Goal: Task Accomplishment & Management: Manage account settings

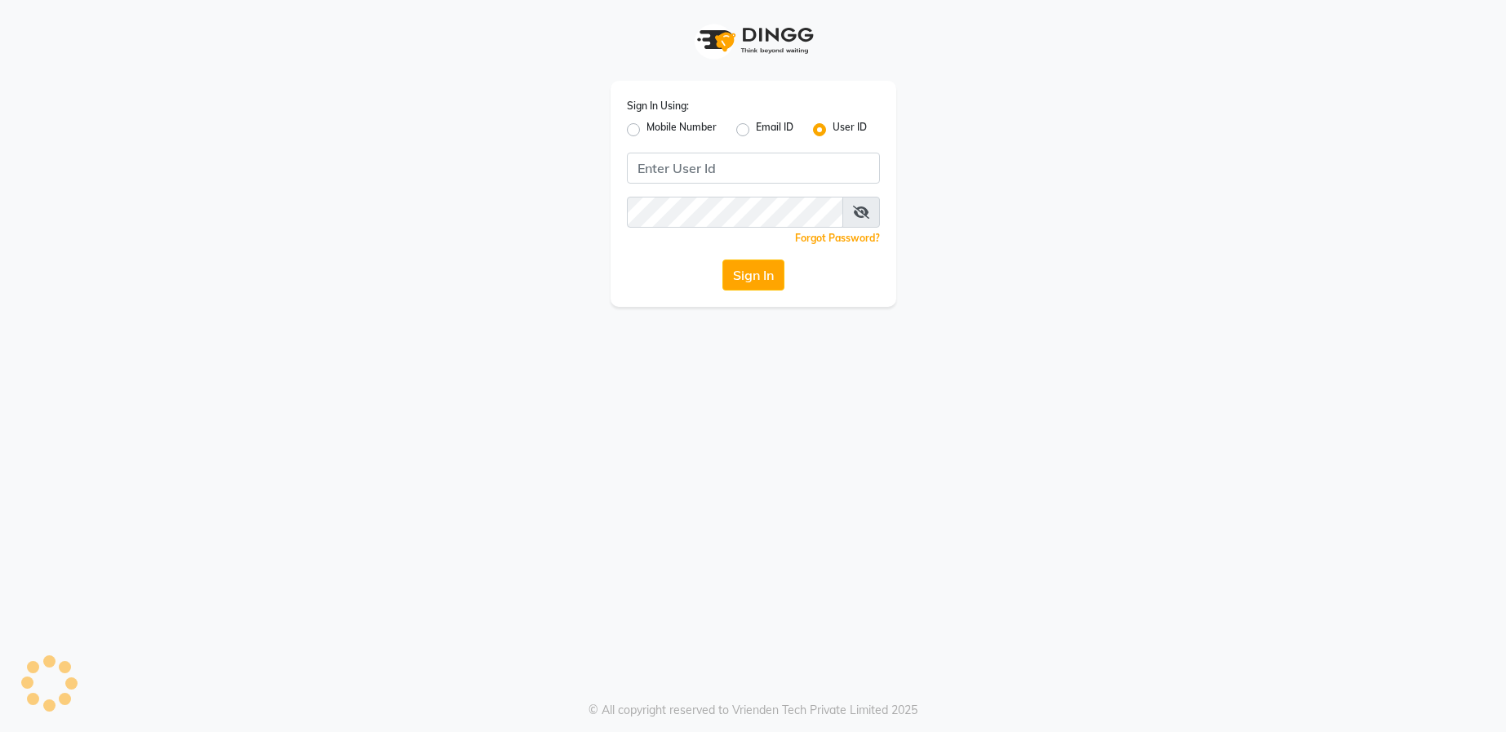
click at [647, 127] on label "Mobile Number" at bounding box center [682, 130] width 70 height 20
click at [647, 127] on input "Mobile Number" at bounding box center [652, 125] width 11 height 11
radio input "true"
radio input "false"
type input "9526010002"
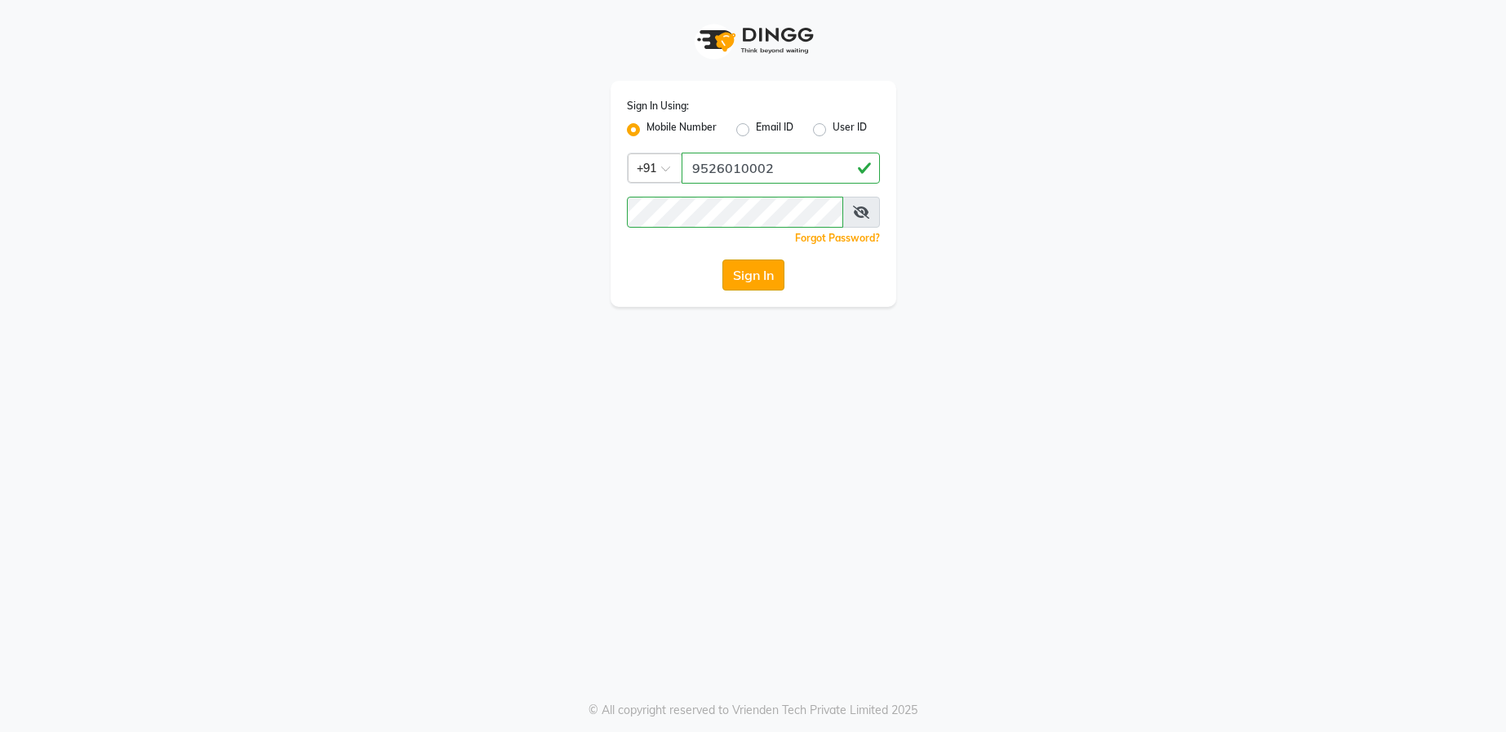
click at [755, 269] on button "Sign In" at bounding box center [754, 275] width 62 height 31
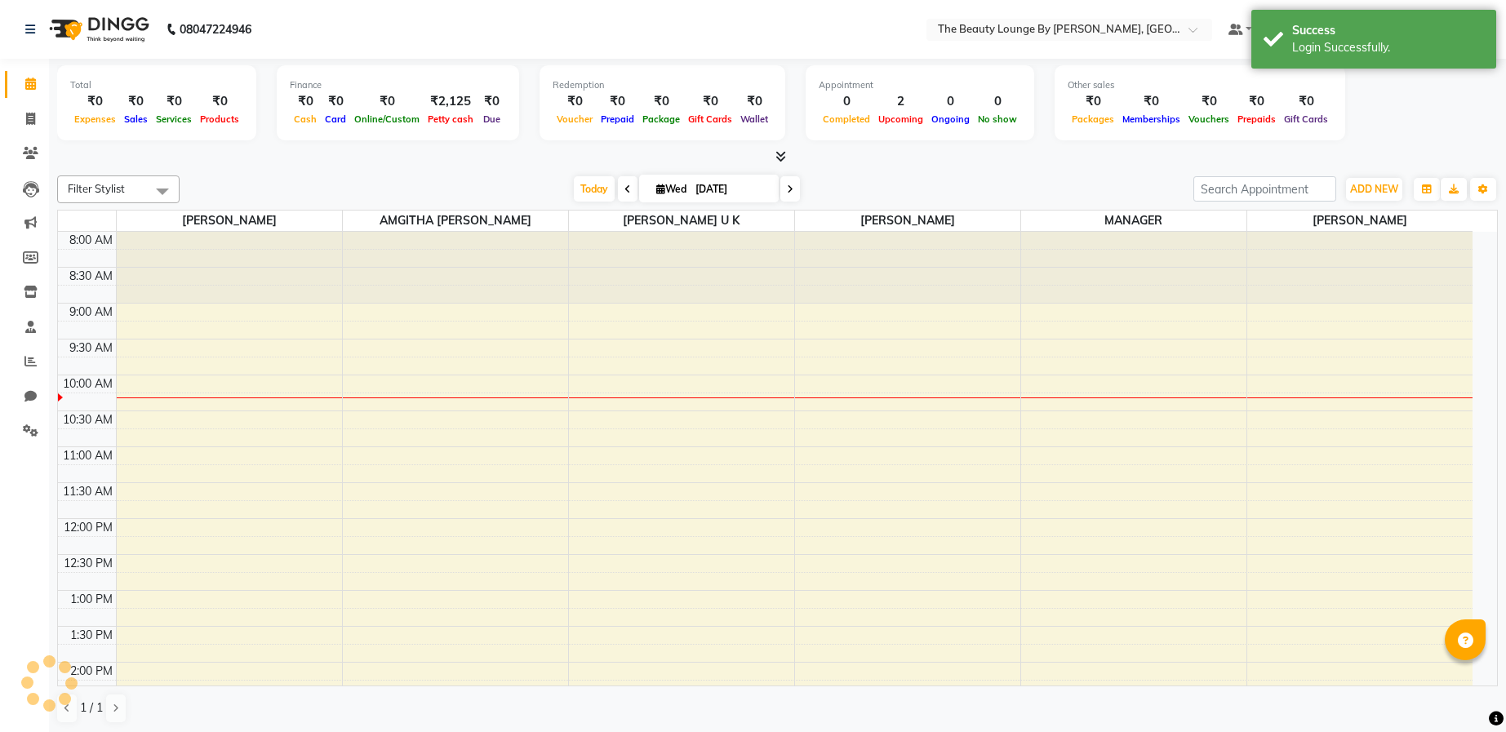
select select "en"
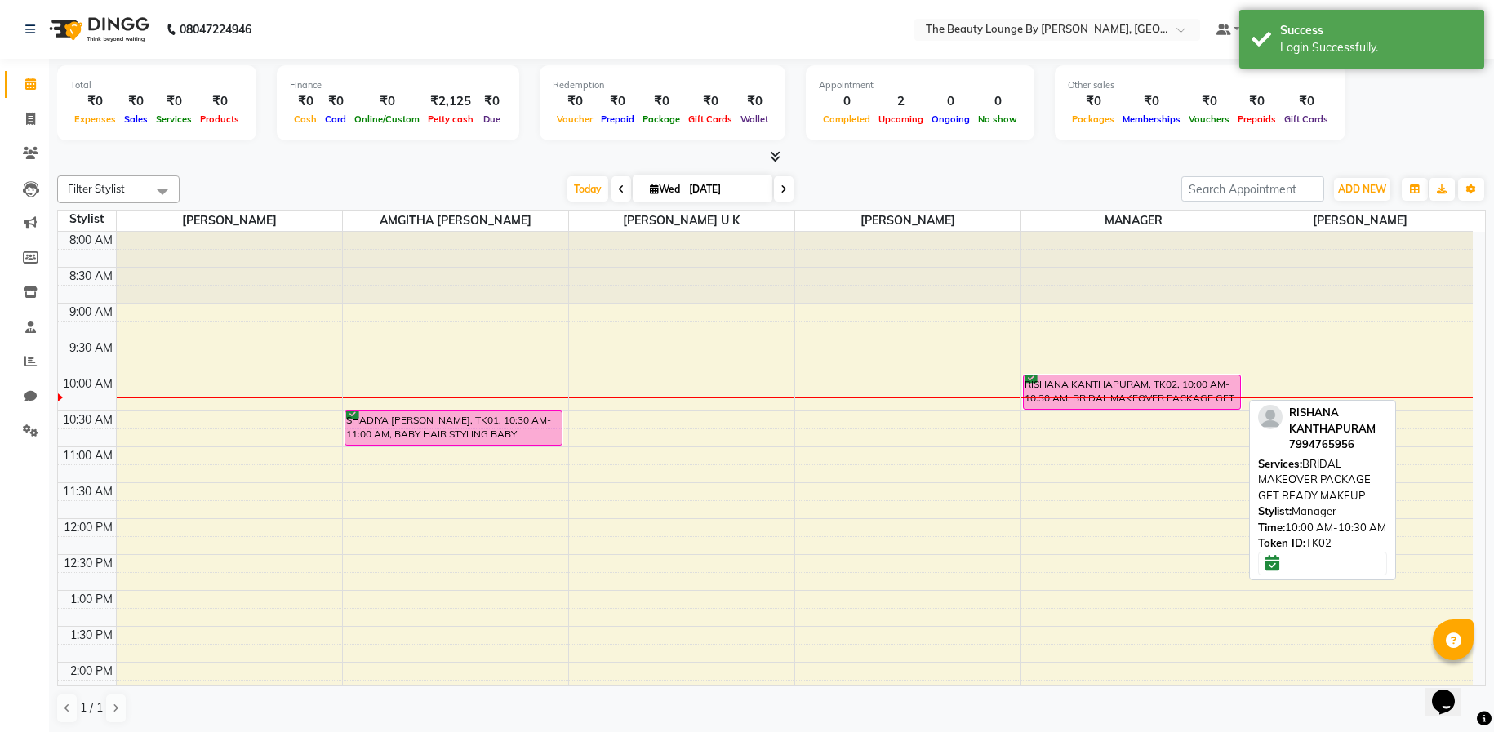
click at [1106, 390] on div "RISHANA KANTHAPURAM, TK02, 10:00 AM-10:30 AM, BRIDAL MAKEOVER PACKAGE GET READY…" at bounding box center [1132, 392] width 216 height 33
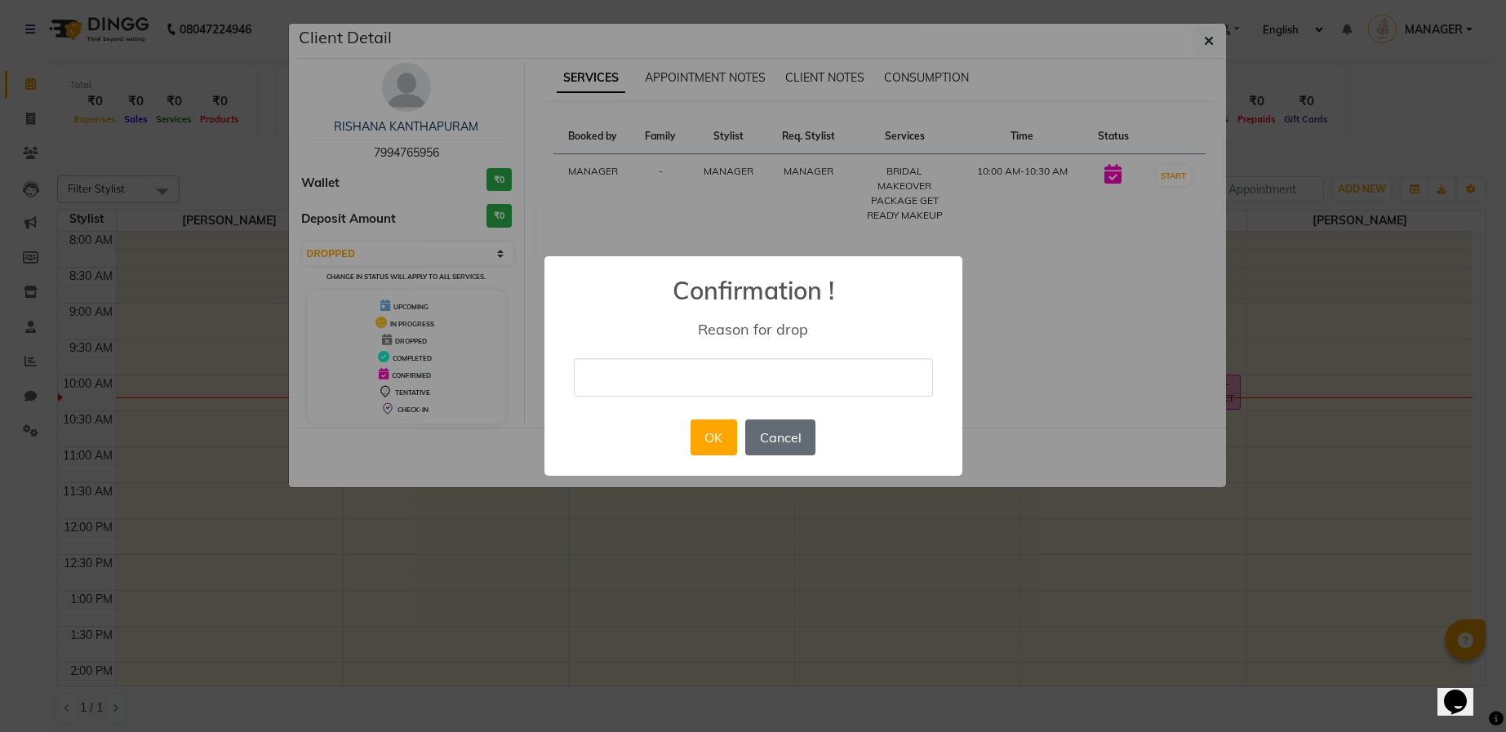
click at [785, 441] on button "Cancel" at bounding box center [780, 438] width 70 height 36
select select "6"
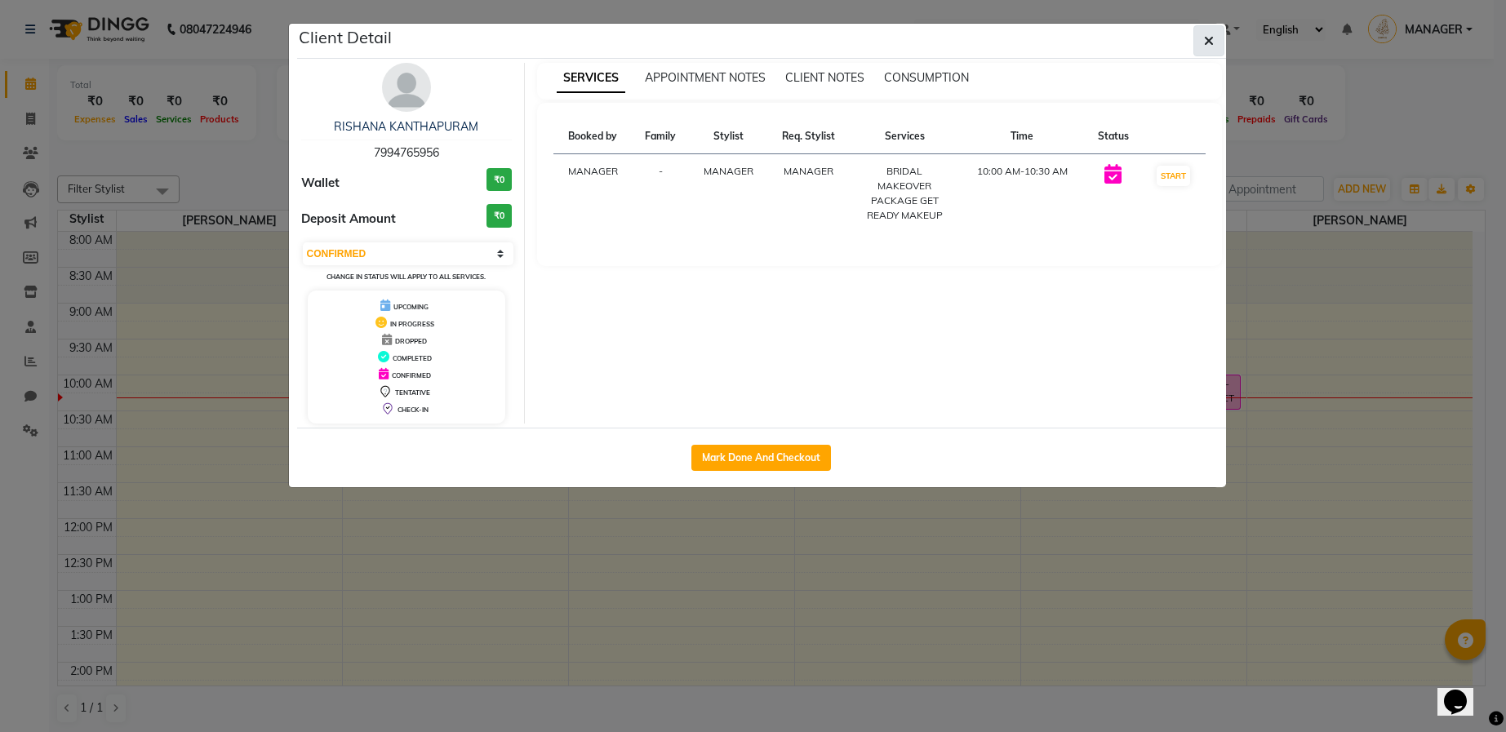
click at [1212, 47] on icon "button" at bounding box center [1209, 40] width 10 height 13
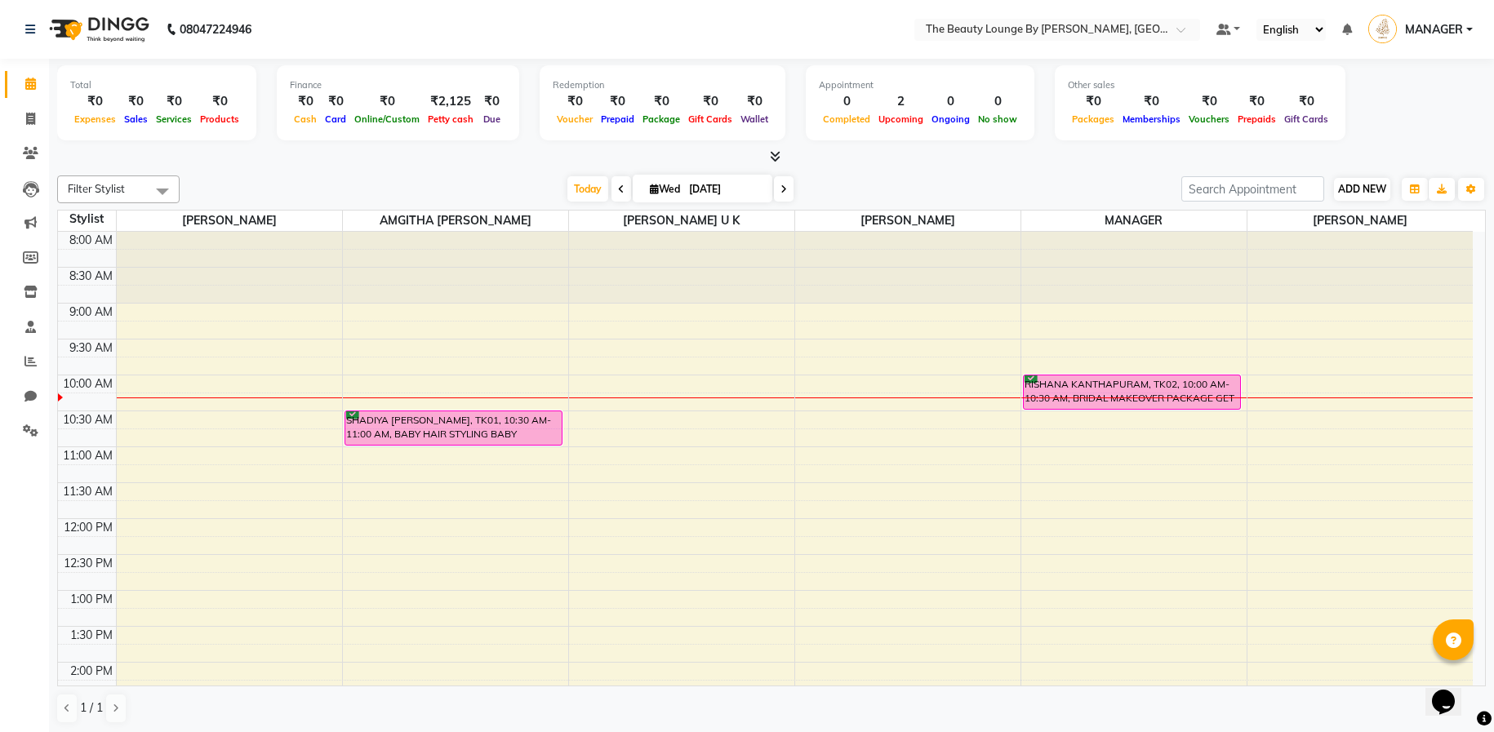
click at [1352, 178] on button "ADD NEW Toggle Dropdown" at bounding box center [1362, 189] width 56 height 23
click at [1440, 265] on link "Add Expense" at bounding box center [1455, 261] width 129 height 21
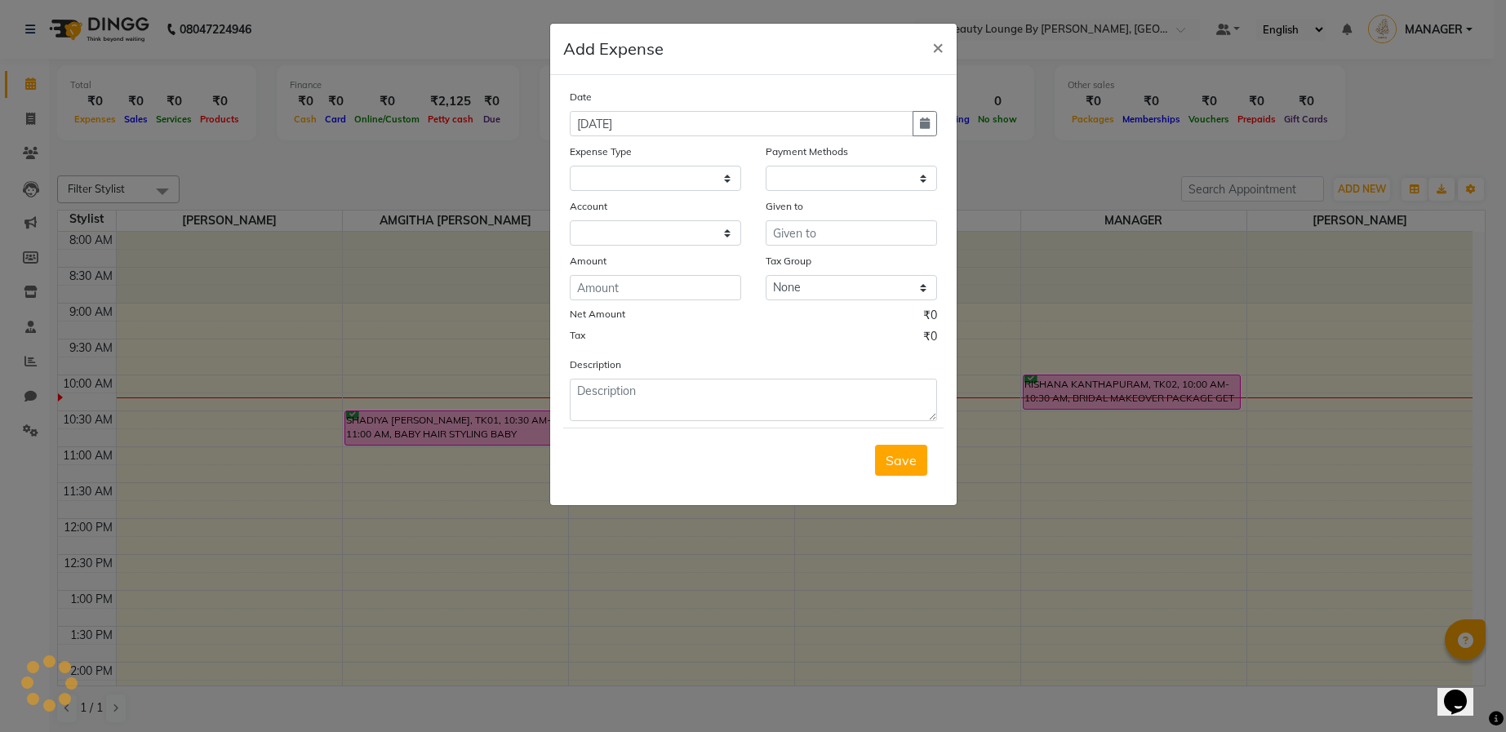
select select "1"
select select "7788"
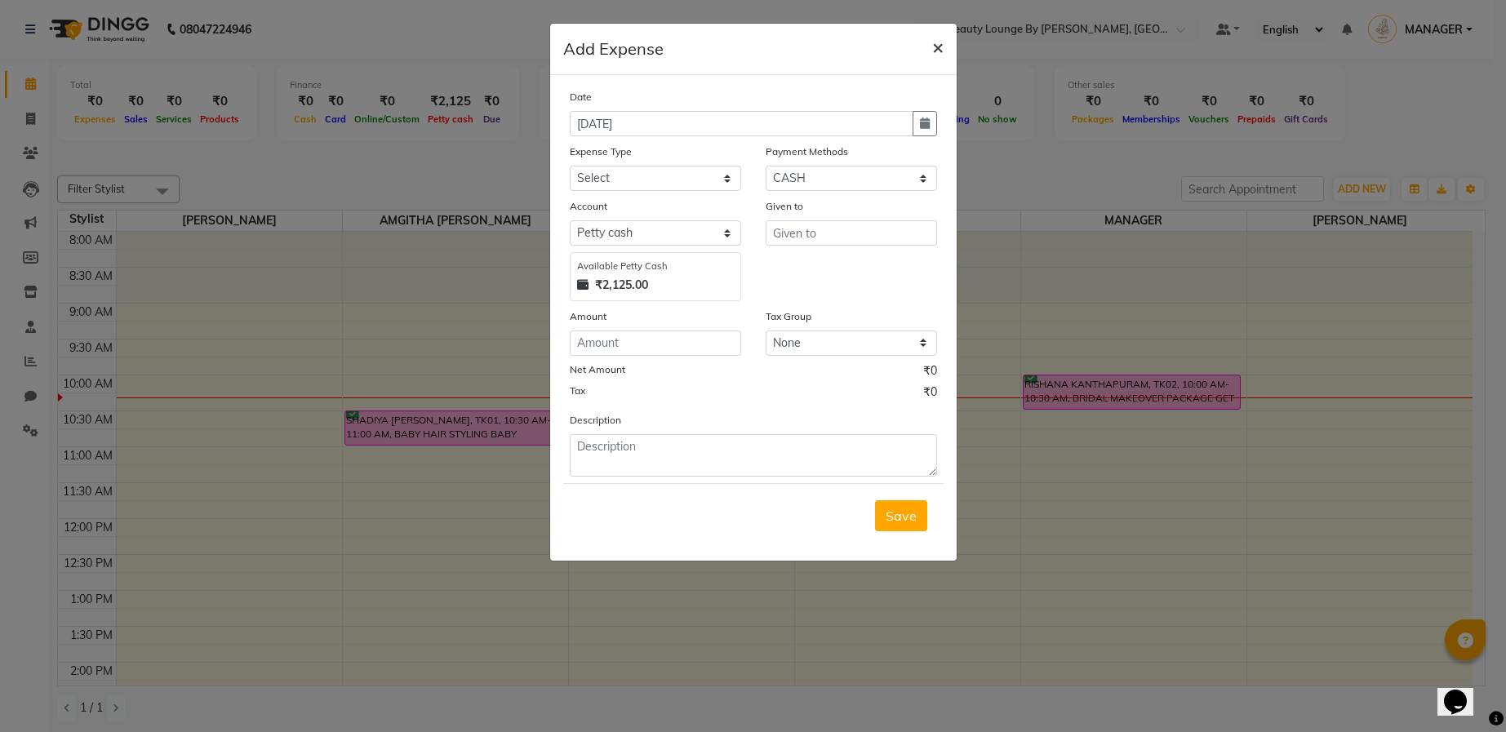
click at [942, 47] on span "×" at bounding box center [937, 46] width 11 height 24
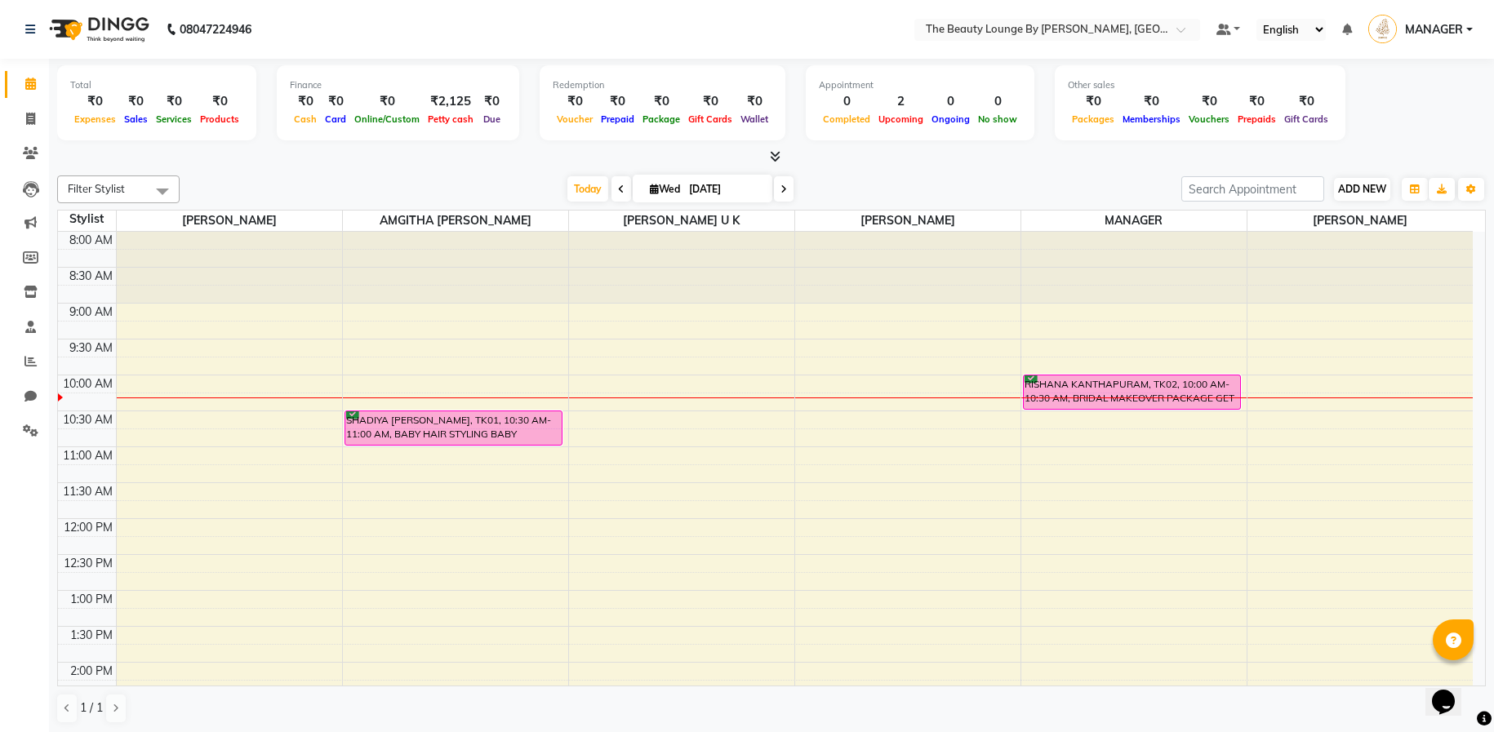
click at [1376, 185] on span "ADD NEW" at bounding box center [1362, 189] width 48 height 12
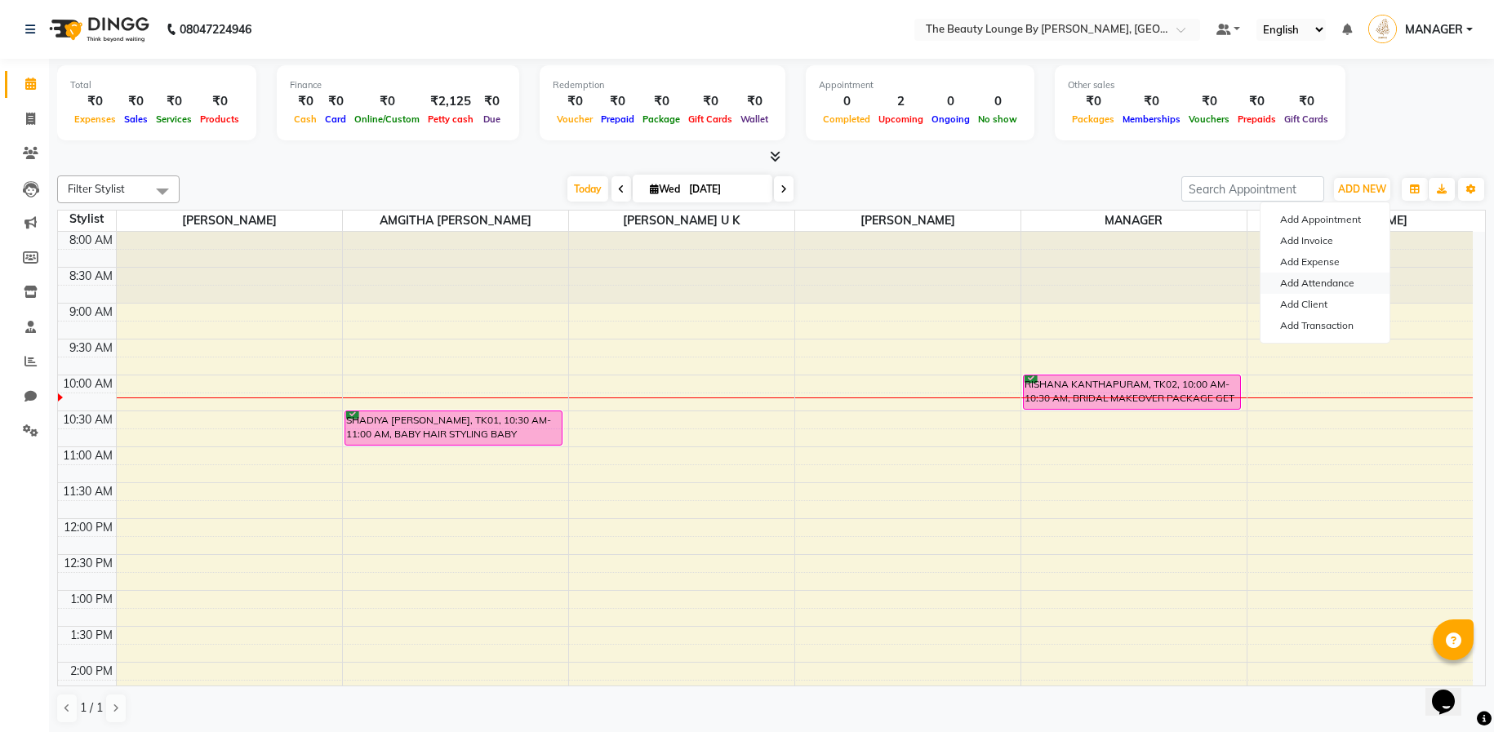
click at [1347, 283] on link "Add Attendance" at bounding box center [1325, 283] width 129 height 21
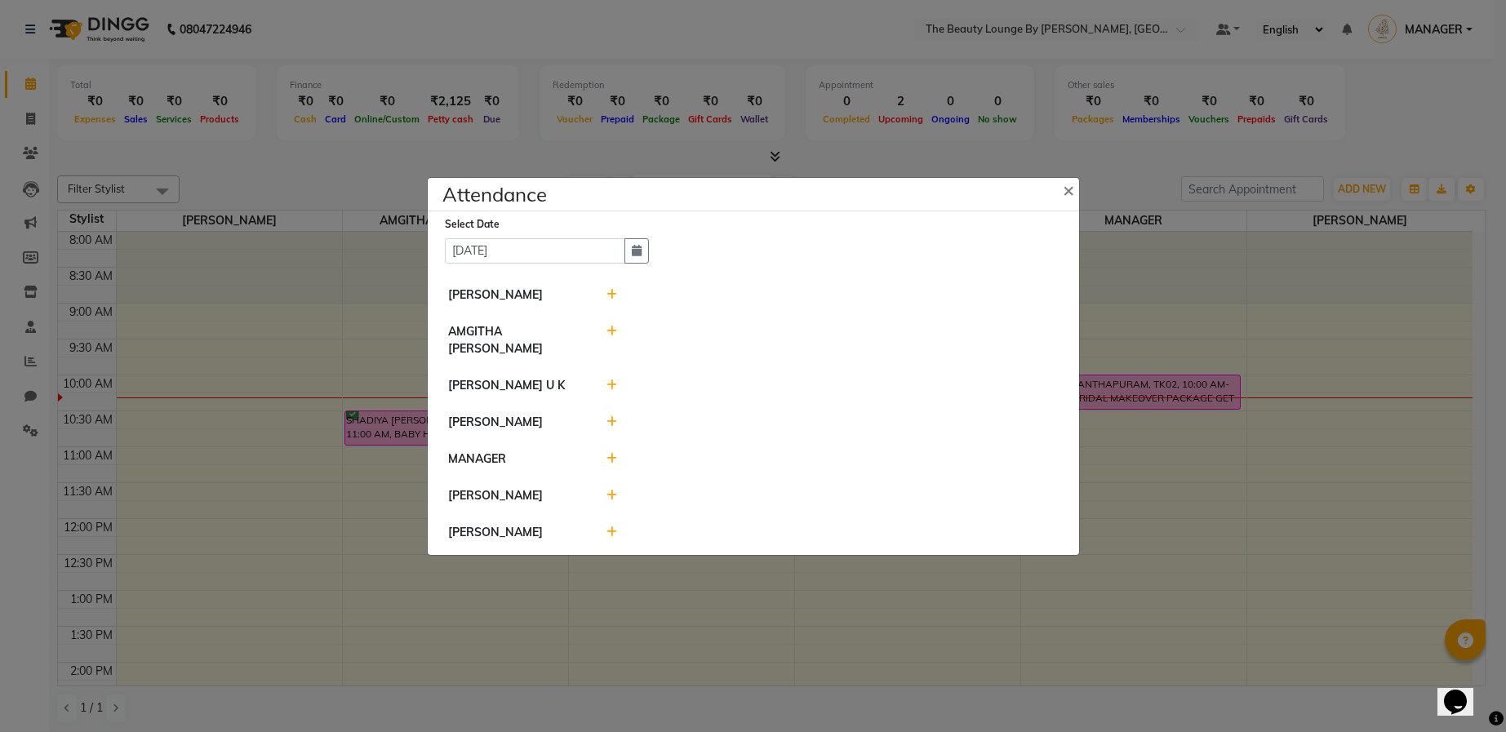
click at [615, 300] on icon at bounding box center [612, 294] width 11 height 11
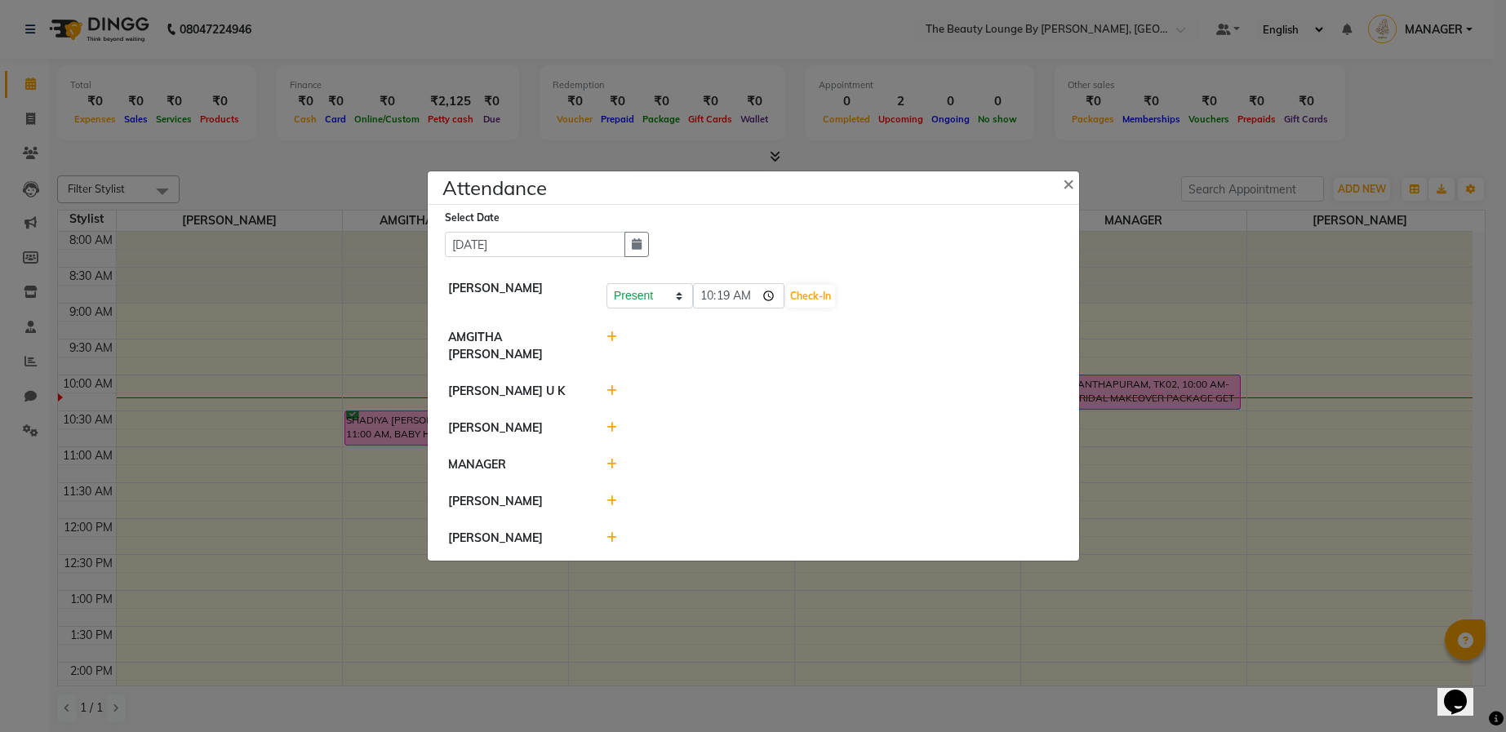
click at [612, 343] on icon at bounding box center [612, 337] width 11 height 11
click at [706, 350] on input "10:19" at bounding box center [738, 344] width 91 height 25
drag, startPoint x: 739, startPoint y: 350, endPoint x: 723, endPoint y: 353, distance: 15.7
click at [738, 350] on input "09:19" at bounding box center [738, 344] width 91 height 25
click at [720, 353] on input "09:19" at bounding box center [738, 344] width 91 height 25
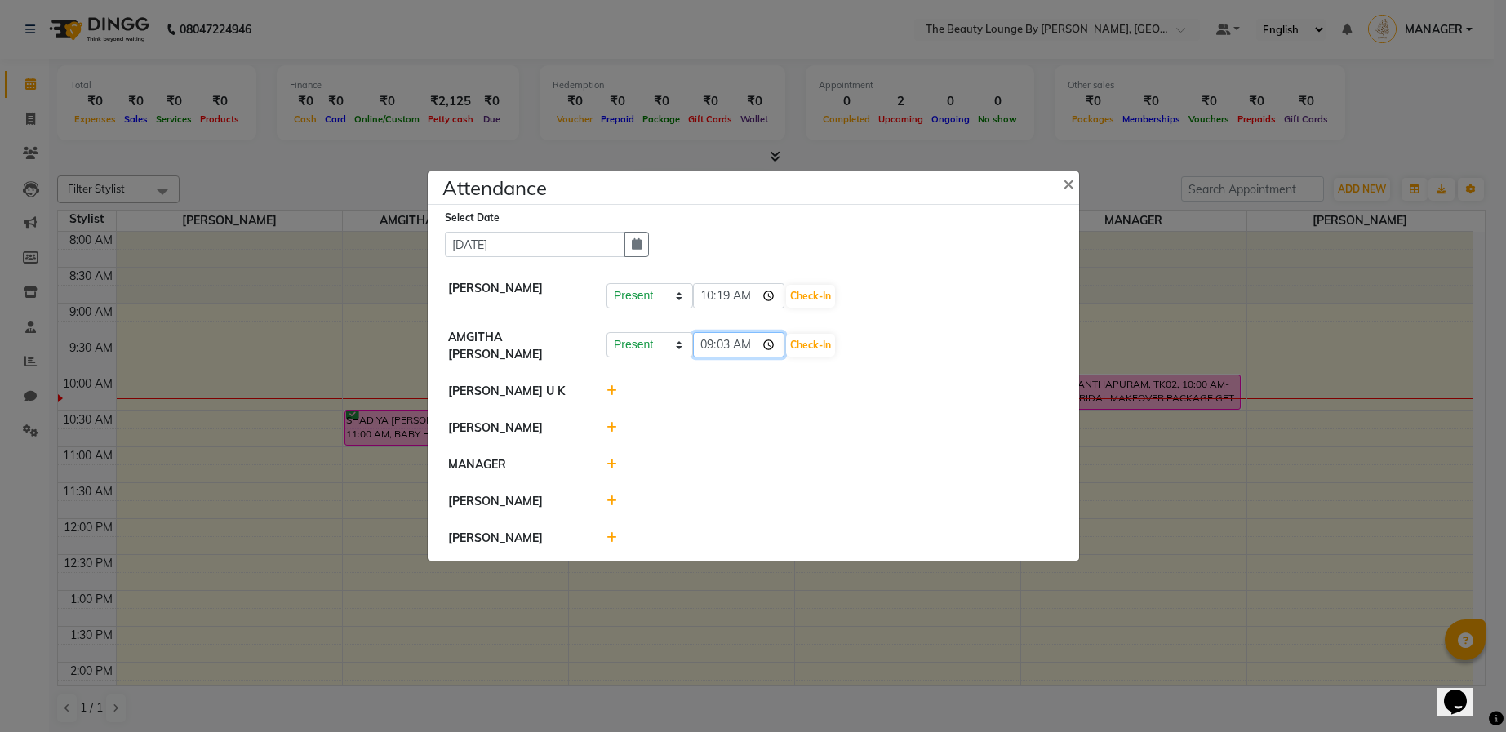
type input "09:34"
click at [786, 351] on button "Check-In" at bounding box center [810, 345] width 49 height 23
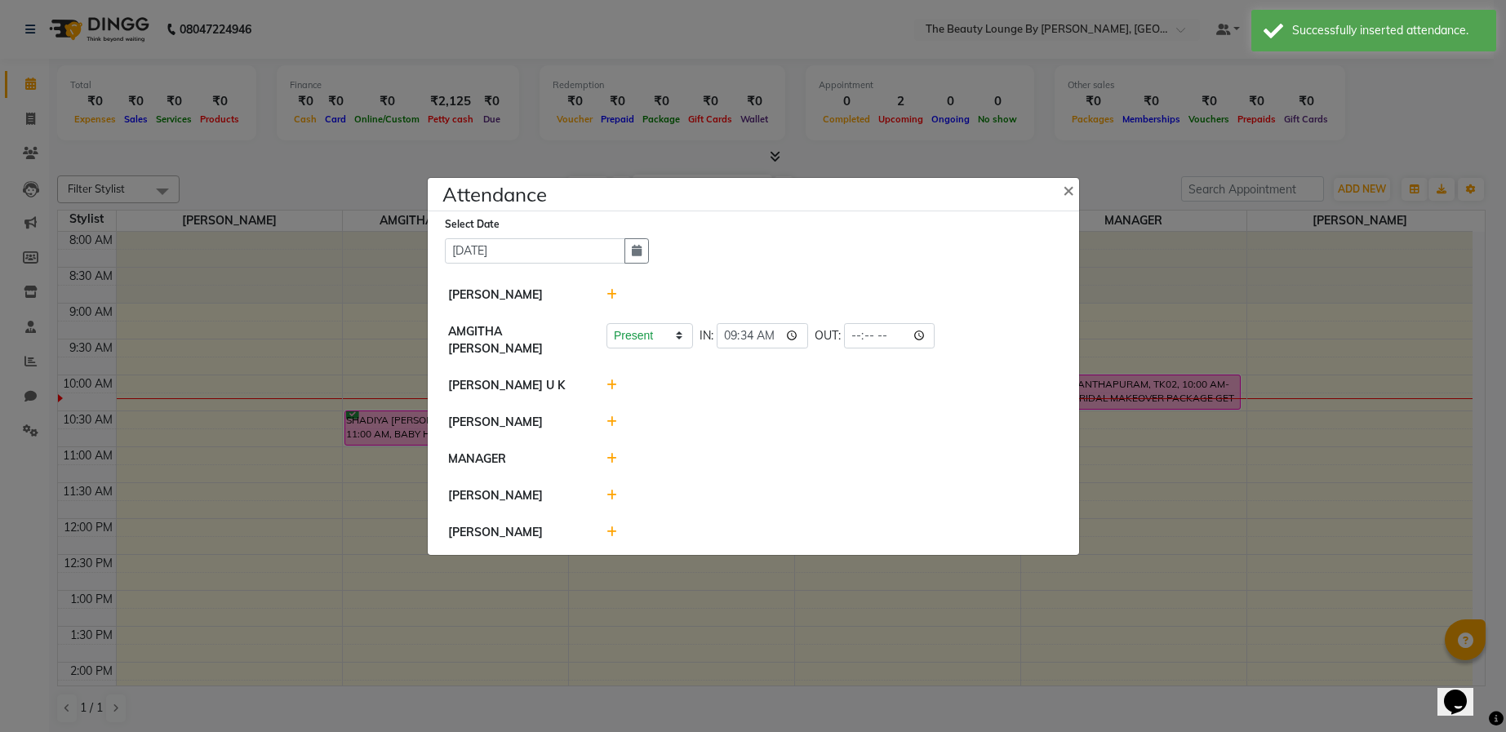
click at [612, 300] on icon at bounding box center [612, 294] width 11 height 11
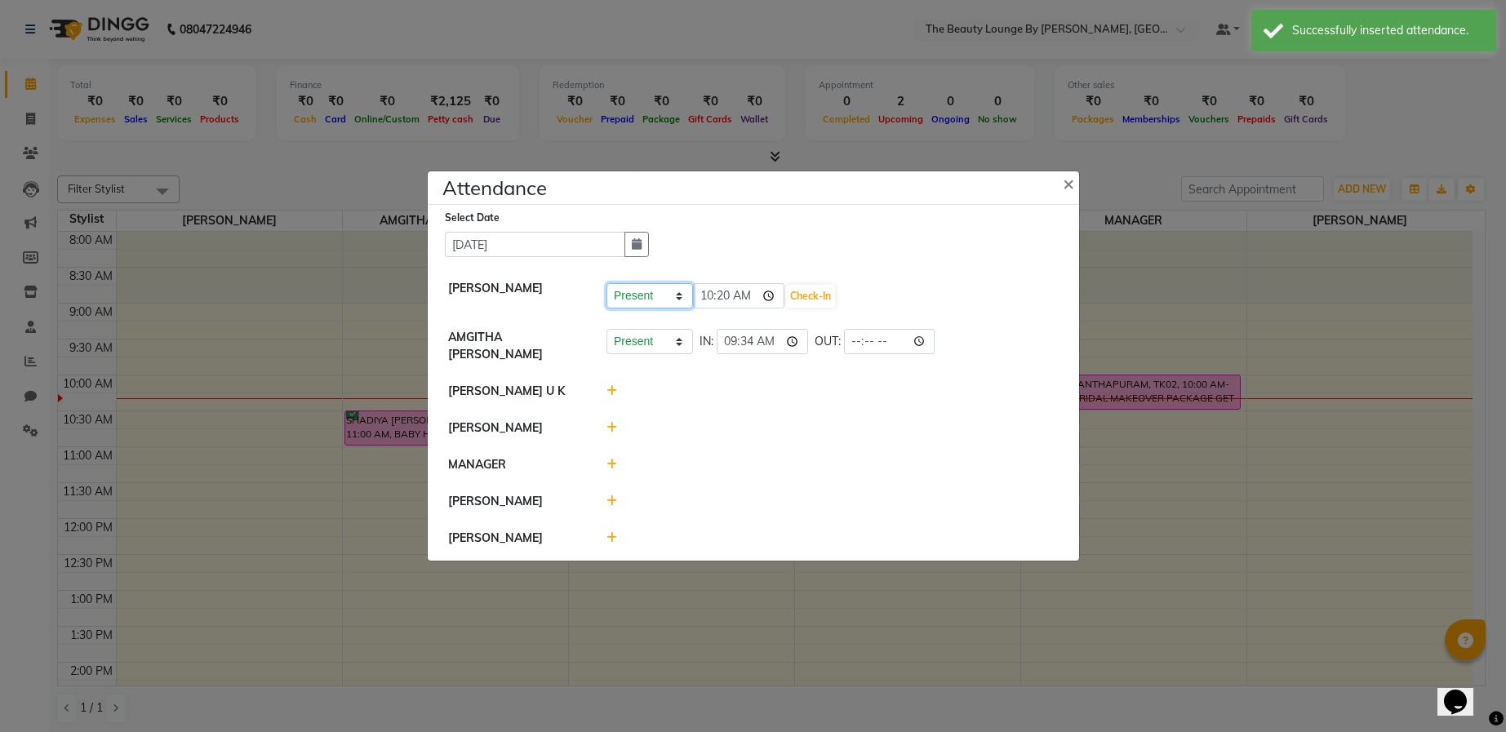
select select "W"
click at [718, 304] on button "Save" at bounding box center [711, 296] width 32 height 23
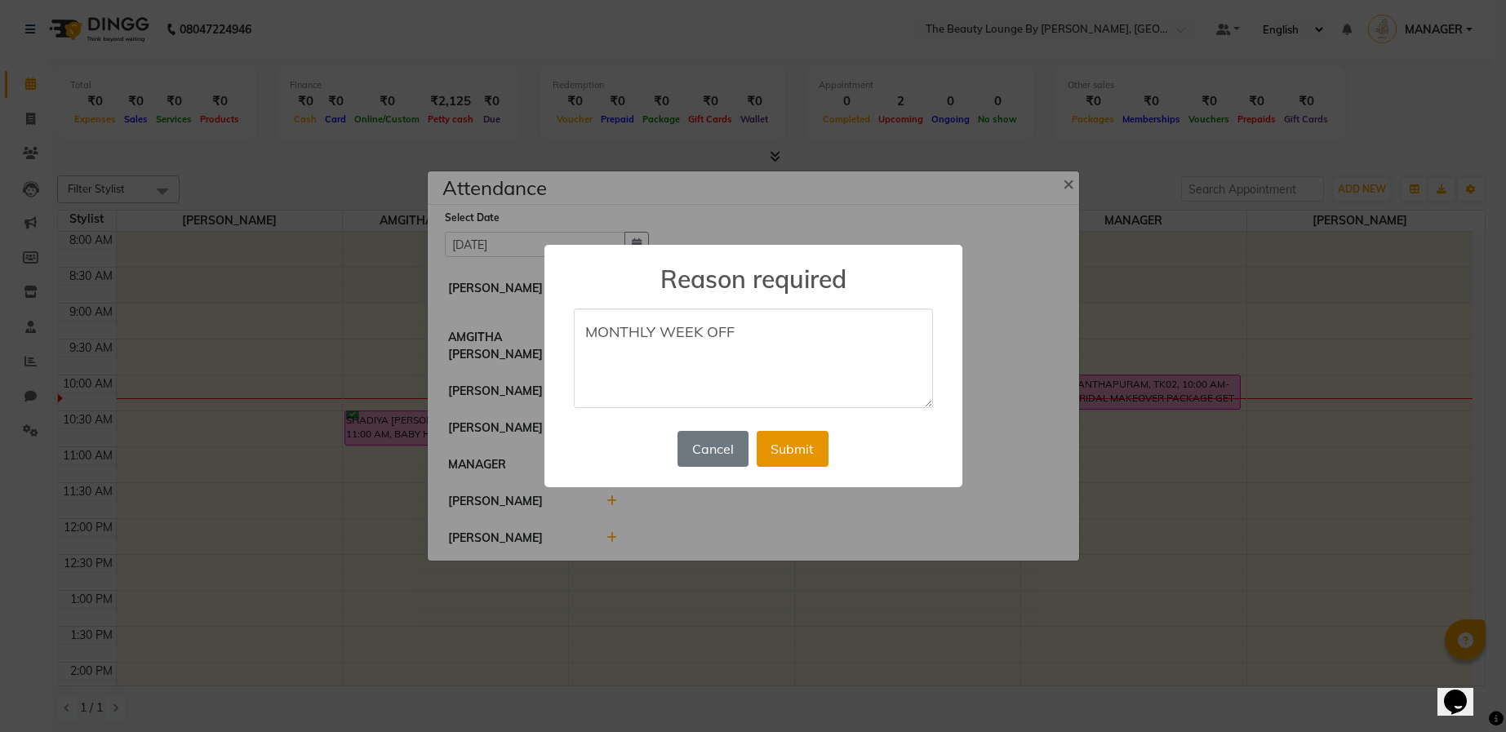
type textarea "MONTHLY WEEK OFF"
click at [788, 451] on button "Submit" at bounding box center [793, 449] width 72 height 36
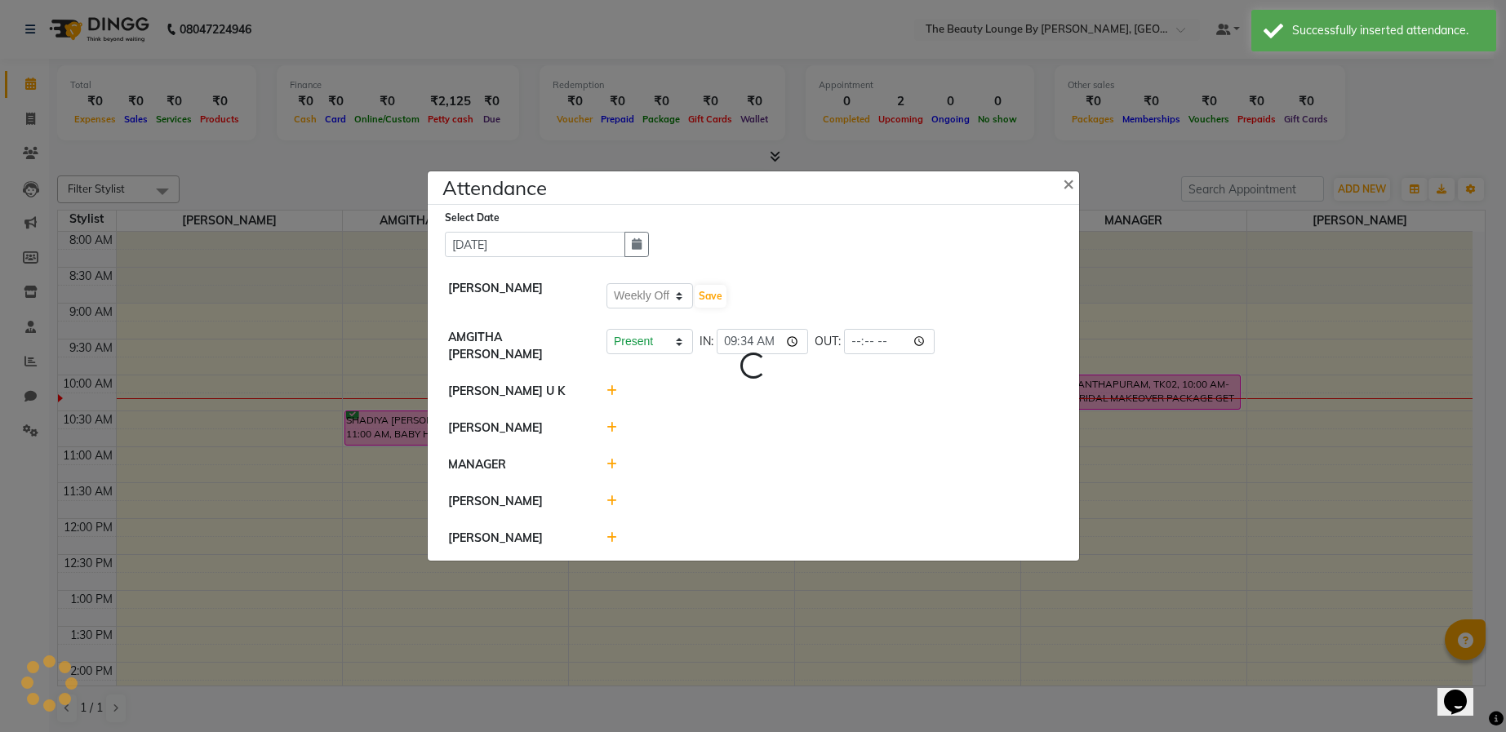
select select "W"
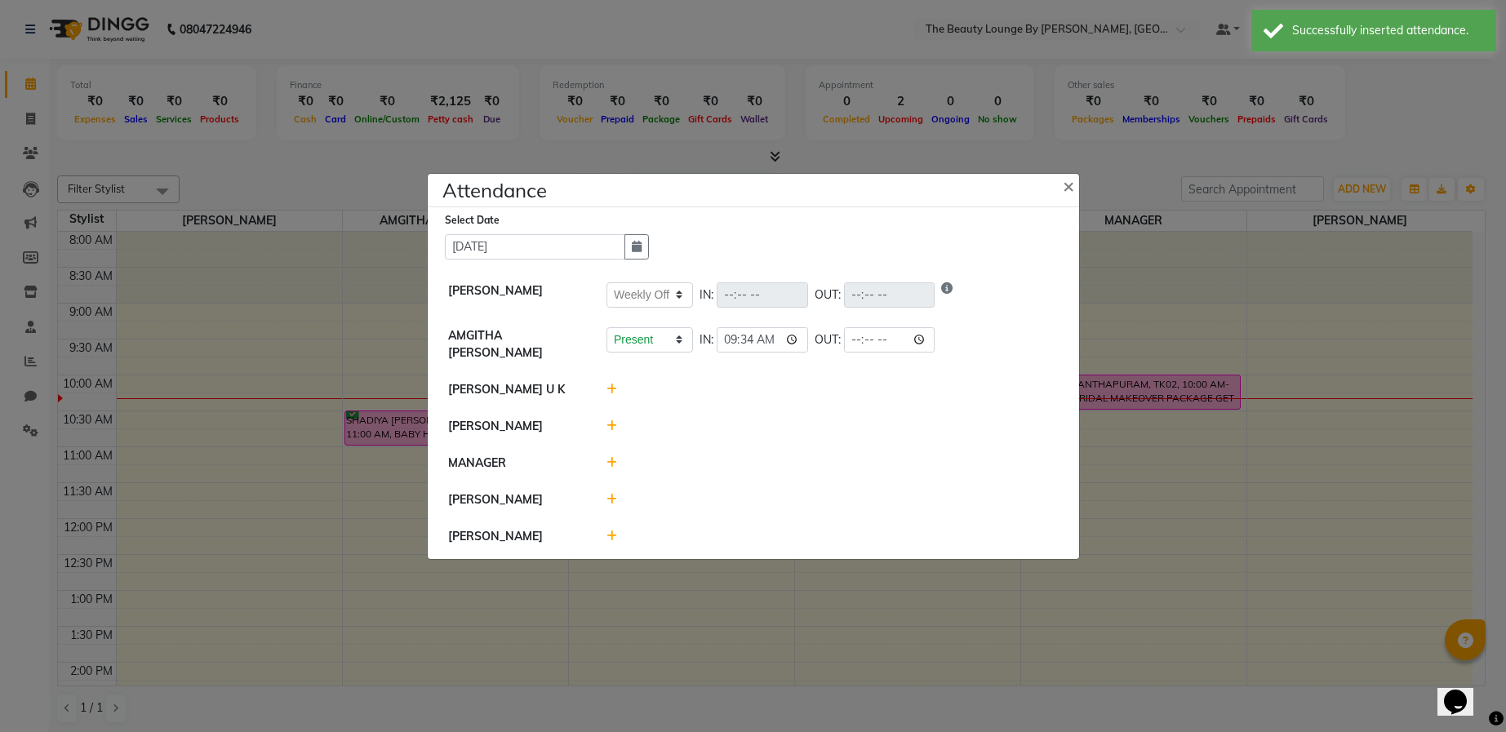
click at [612, 389] on icon at bounding box center [612, 389] width 11 height 11
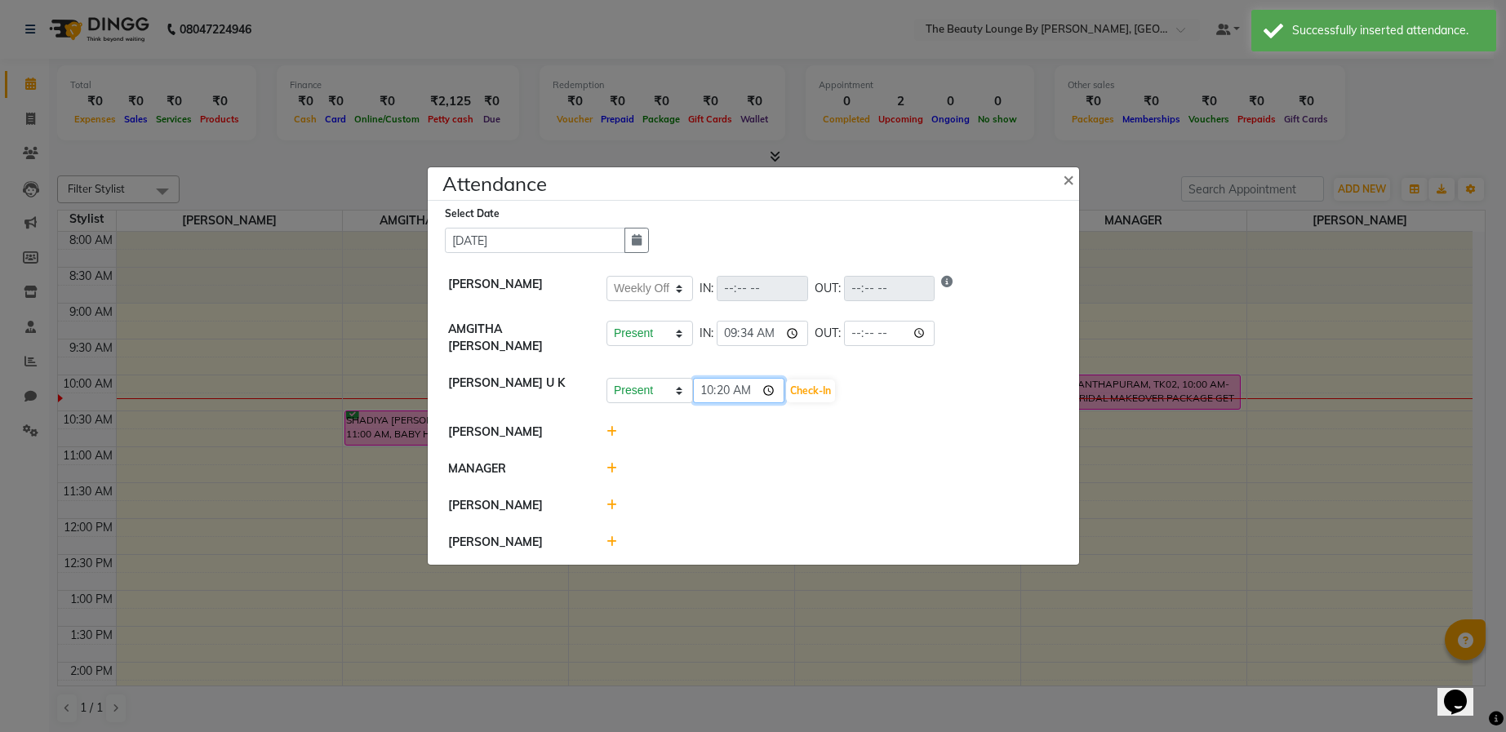
click at [706, 387] on input "10:20" at bounding box center [738, 390] width 91 height 25
click at [733, 393] on input "09:20" at bounding box center [738, 390] width 91 height 25
click at [731, 387] on input "09:20" at bounding box center [738, 390] width 91 height 25
type input "09:58"
click at [786, 386] on button "Check-In" at bounding box center [810, 391] width 49 height 23
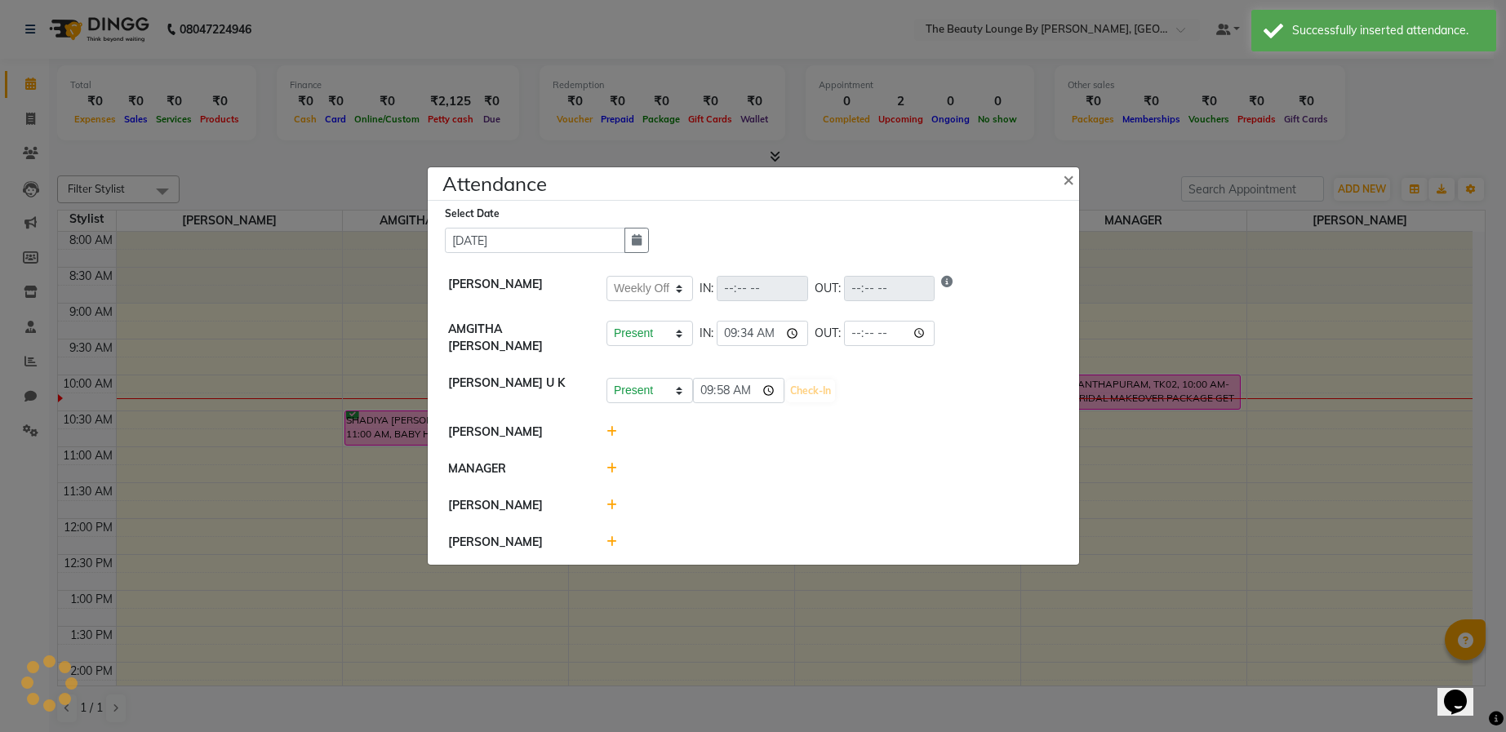
select select "W"
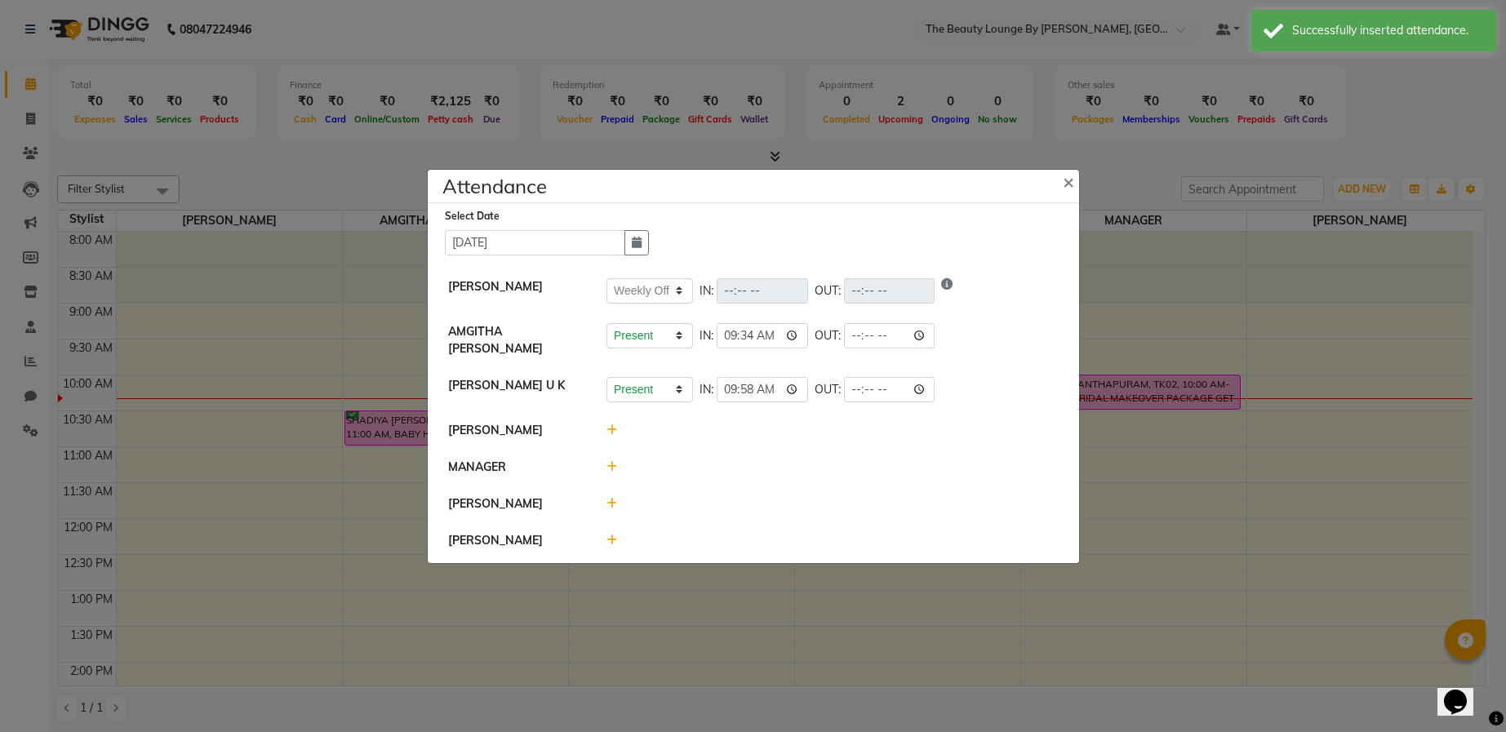
click at [613, 428] on icon at bounding box center [612, 430] width 11 height 11
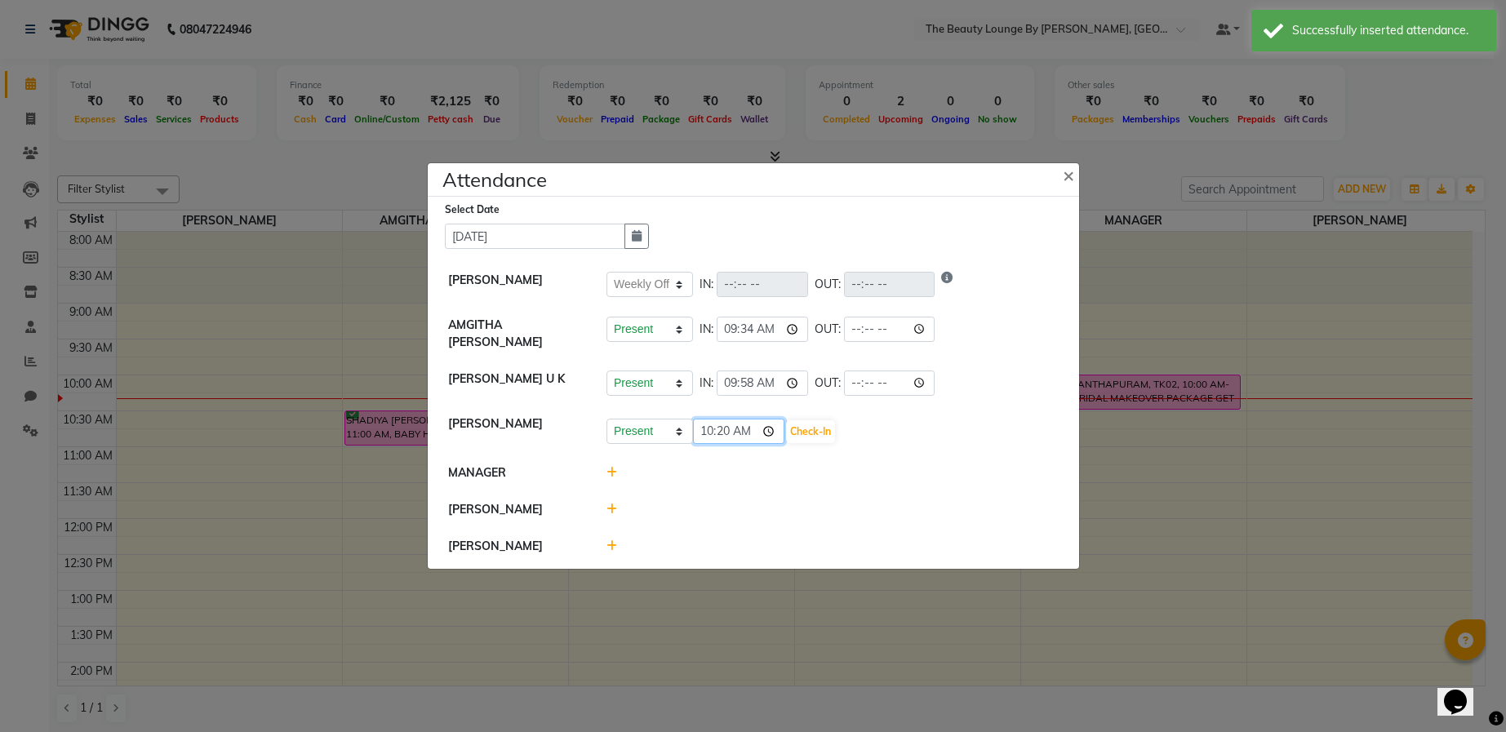
click at [705, 428] on input "10:20" at bounding box center [738, 431] width 91 height 25
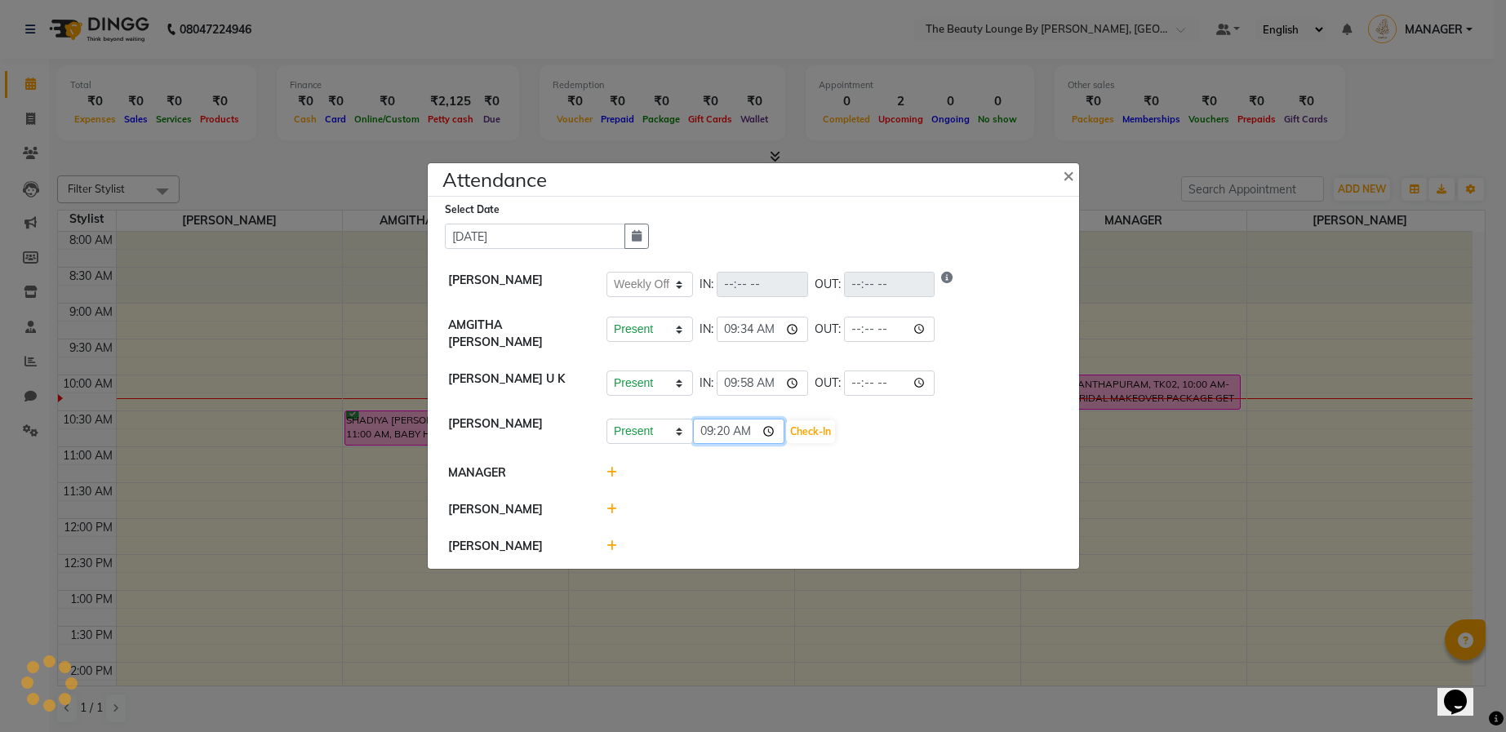
click at [728, 426] on input "09:20" at bounding box center [738, 431] width 91 height 25
type input "09:58"
click at [786, 426] on button "Check-In" at bounding box center [810, 432] width 49 height 23
select select "W"
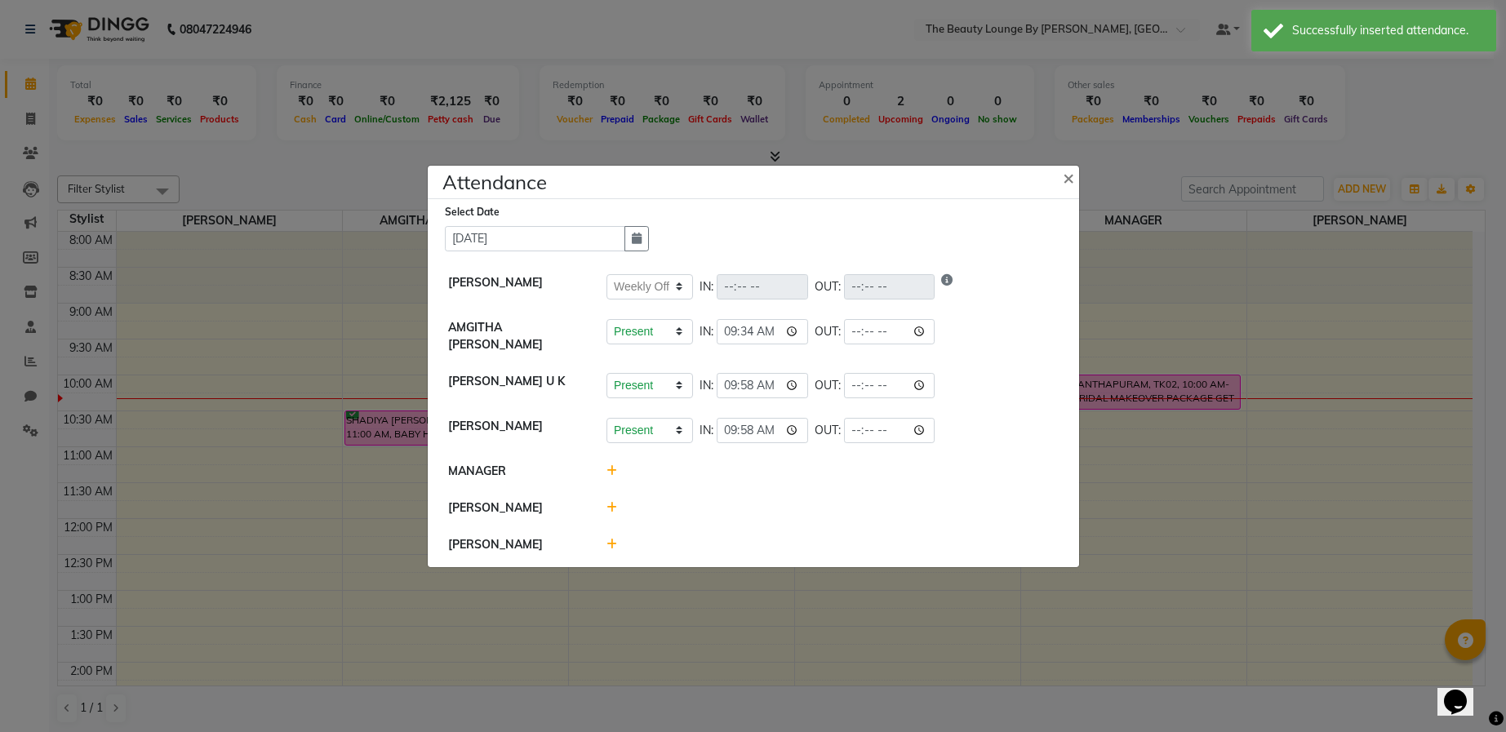
click at [614, 507] on icon at bounding box center [612, 507] width 11 height 11
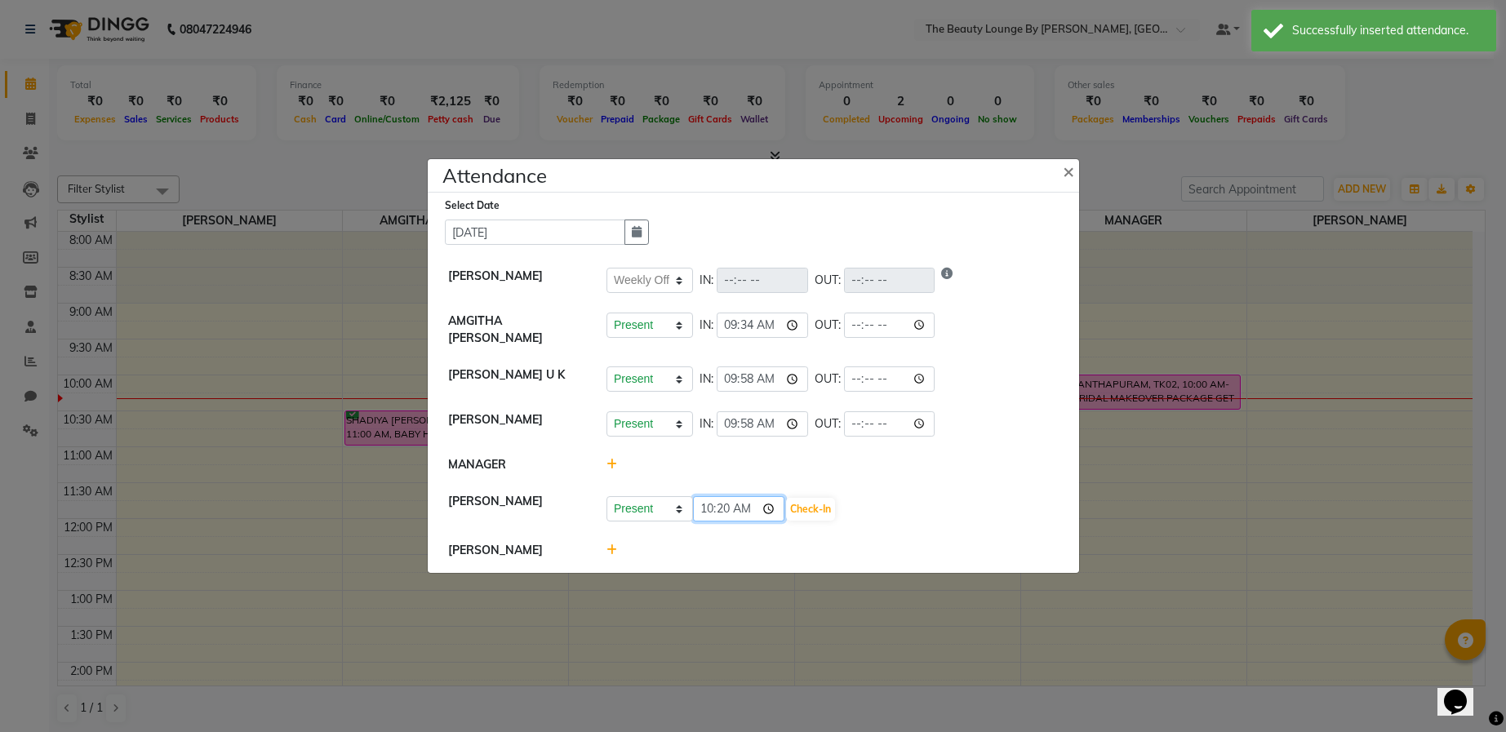
click at [705, 505] on input "10:20" at bounding box center [738, 508] width 91 height 25
click at [724, 510] on input "08:20" at bounding box center [738, 508] width 91 height 25
type input "08:50"
click at [786, 505] on button "Check-In" at bounding box center [810, 509] width 49 height 23
select select "W"
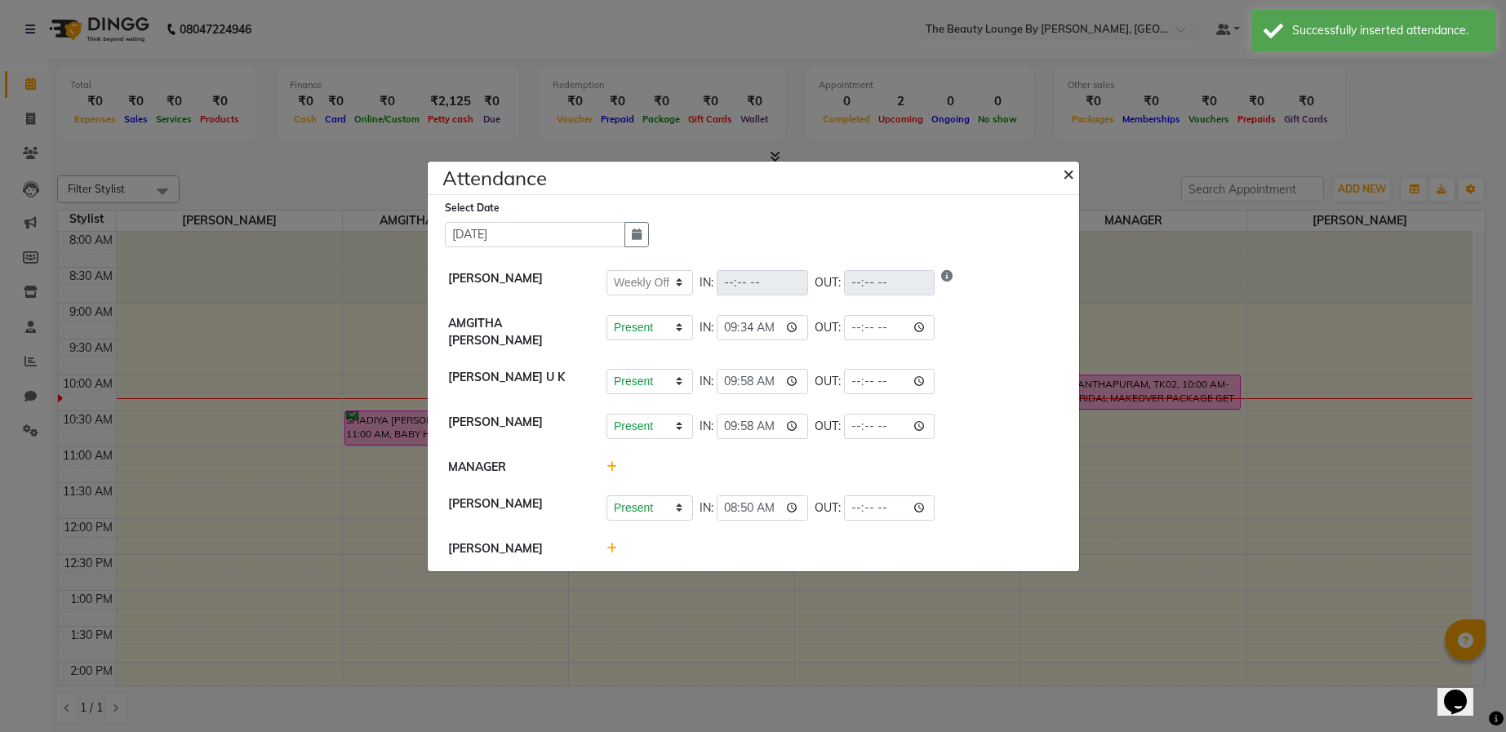
click at [1068, 176] on span "×" at bounding box center [1068, 173] width 11 height 24
